Goal: Transaction & Acquisition: Subscribe to service/newsletter

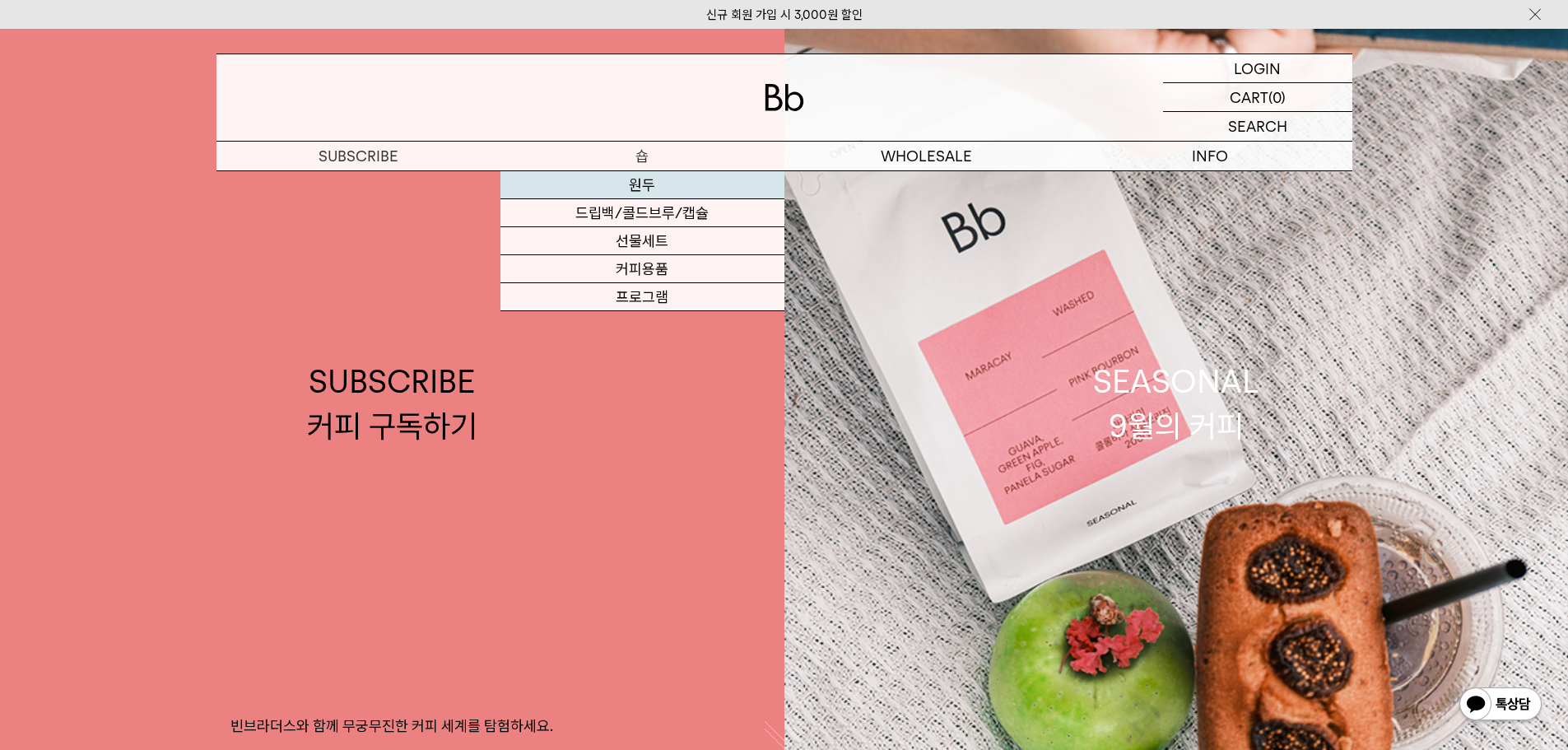
click at [644, 182] on link "원두" at bounding box center [642, 185] width 284 height 28
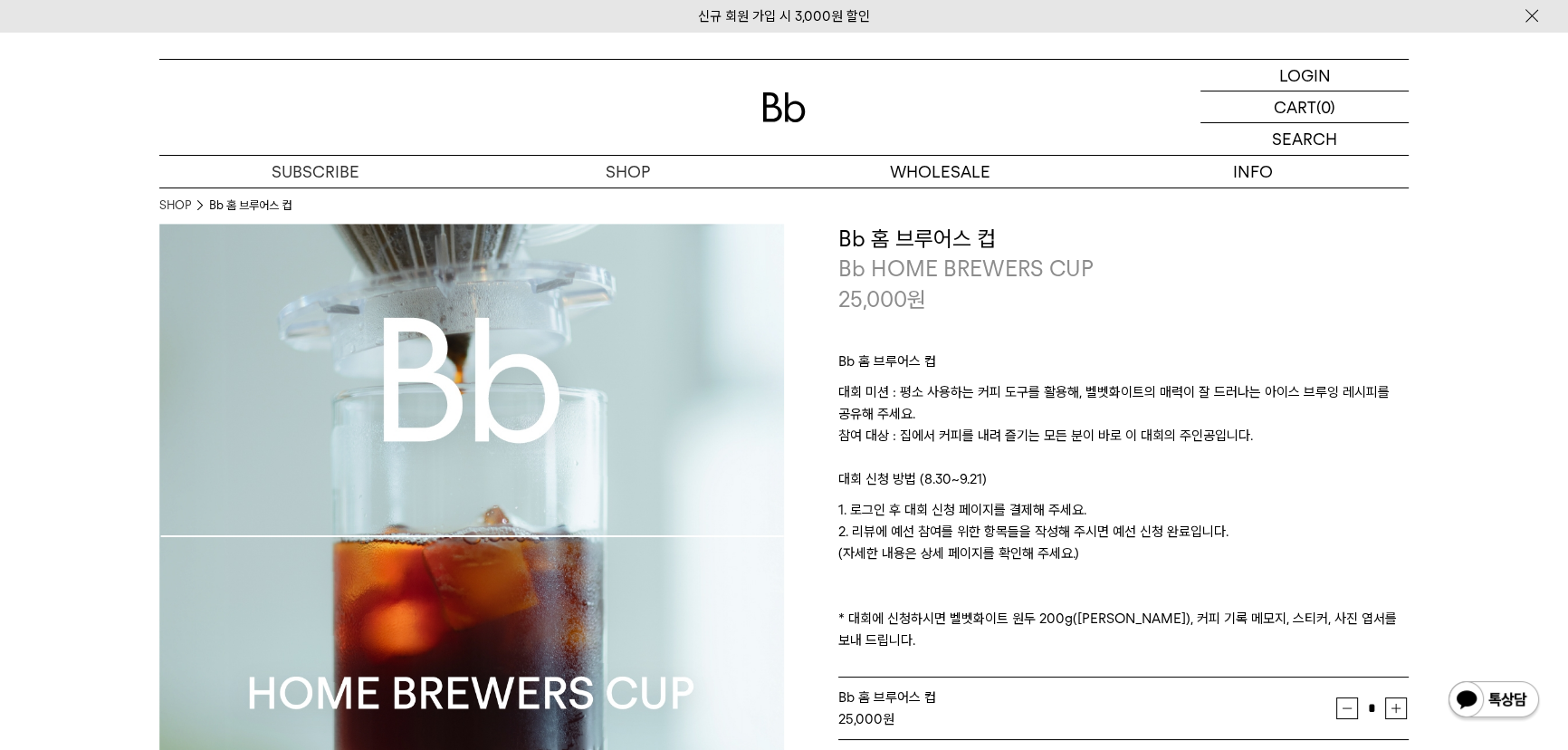
click at [784, 105] on img at bounding box center [783, 107] width 43 height 30
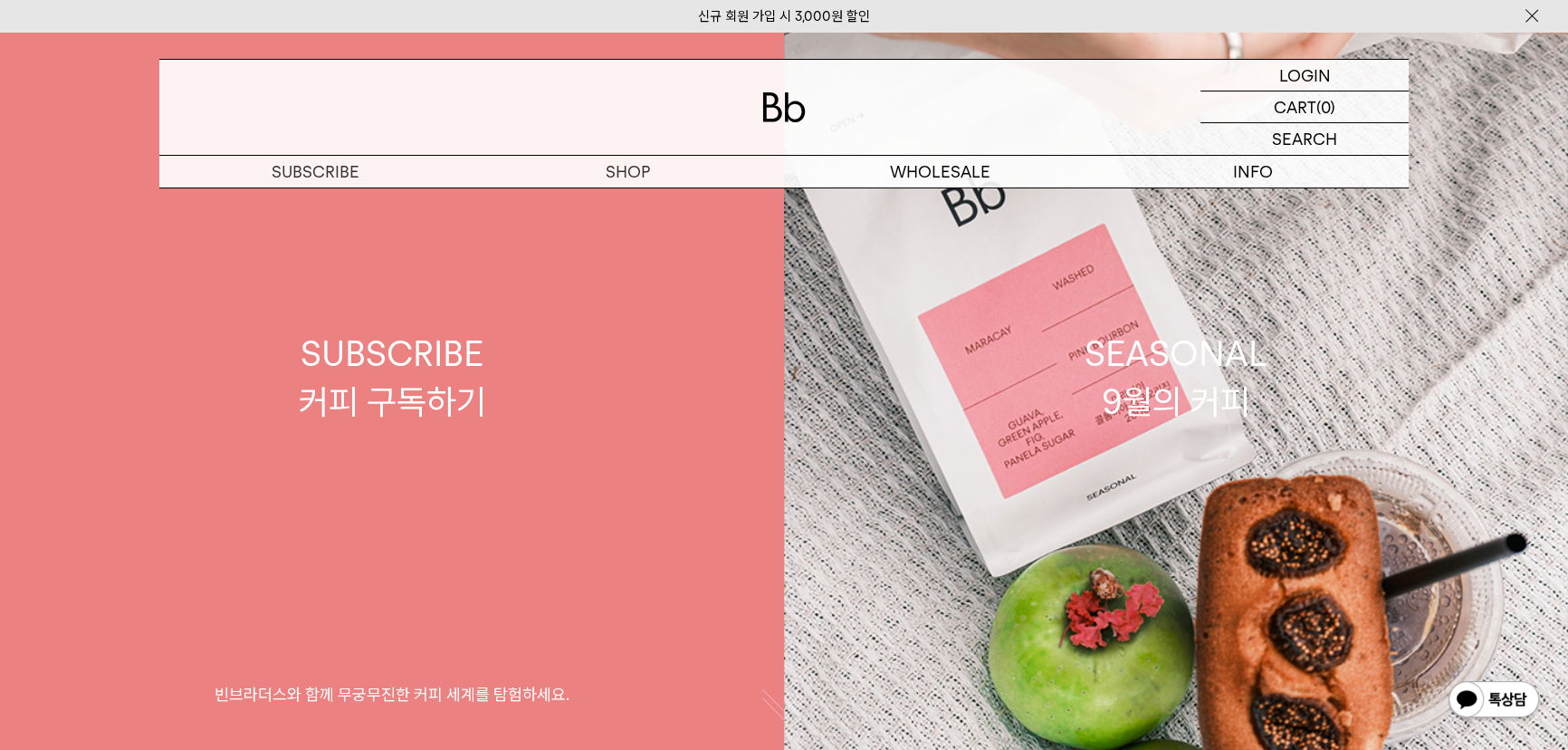
scroll to position [82, 0]
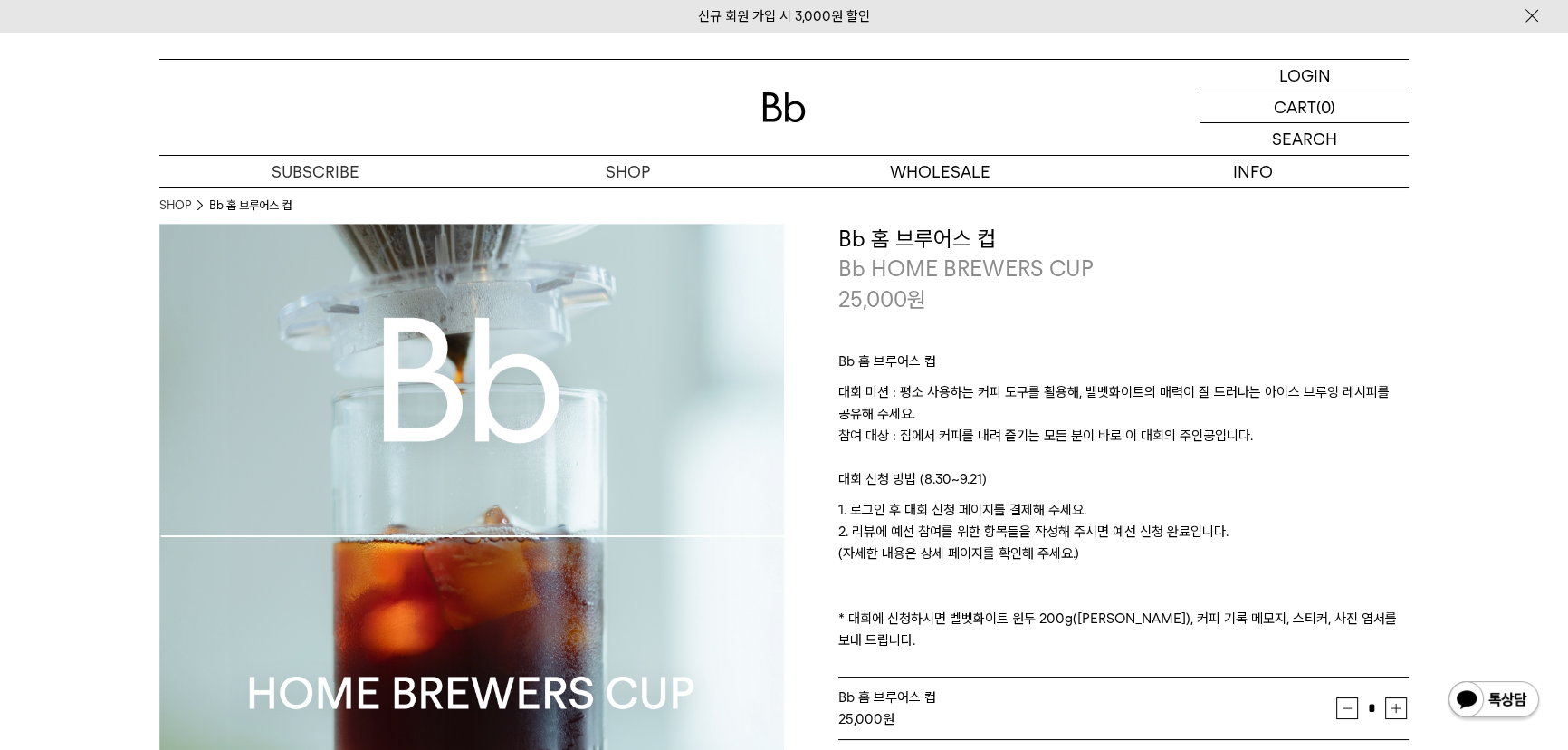
click at [772, 100] on img at bounding box center [783, 107] width 43 height 30
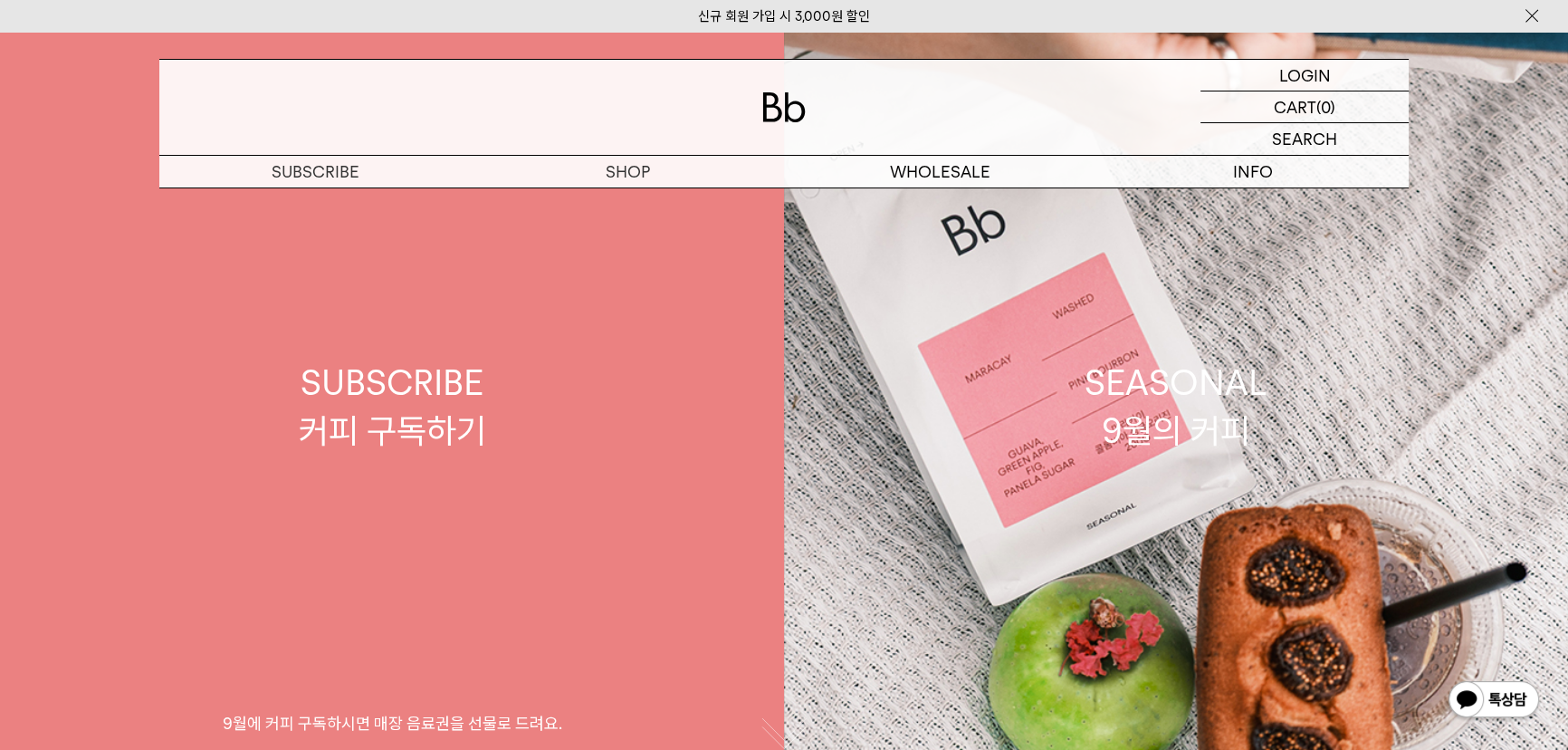
click at [614, 471] on link "SUBSCRIBE 커피 구독하기 9월에 커피 구독하시면 매장 음료권을 선물로 드려요." at bounding box center [392, 407] width 784 height 750
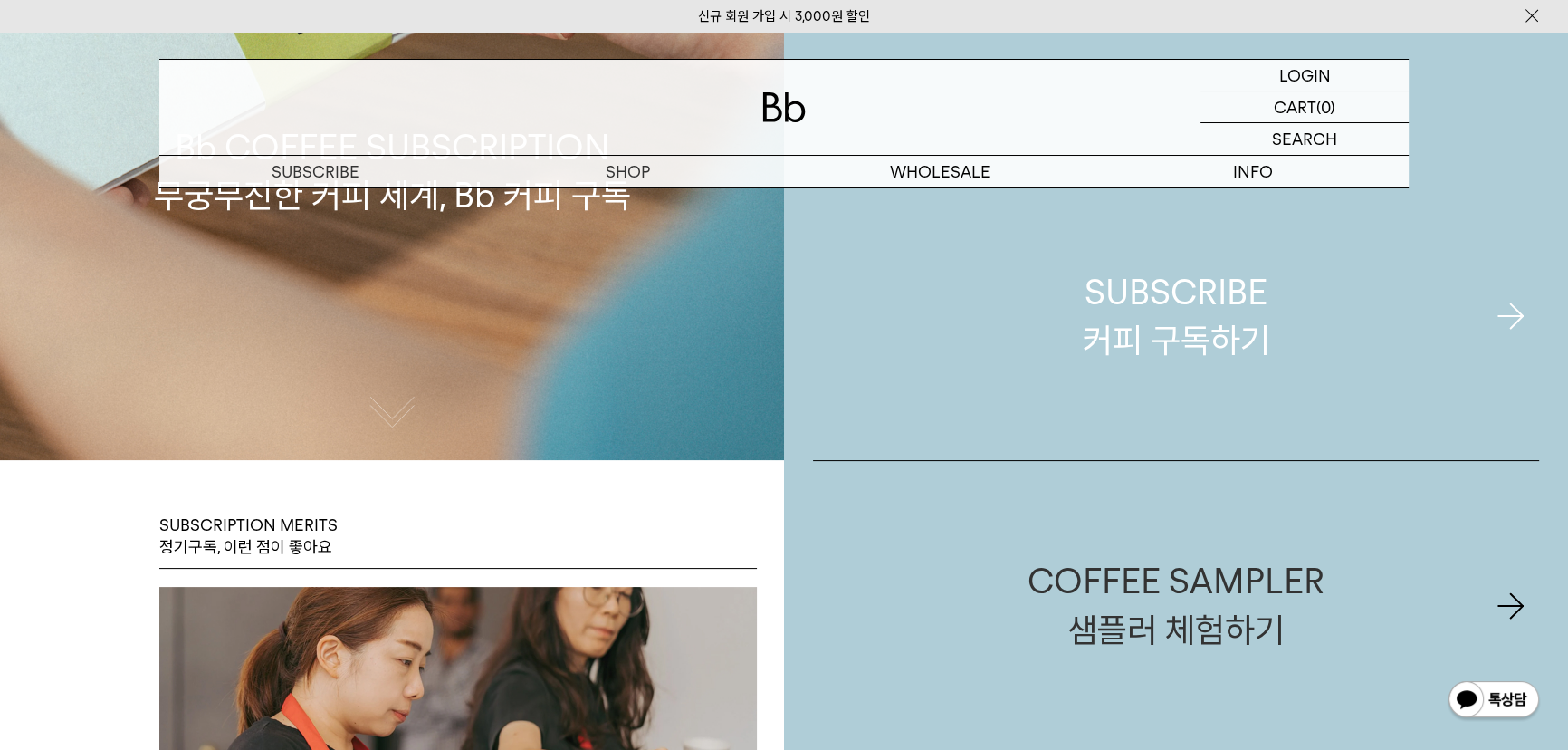
scroll to position [576, 0]
